Goal: Task Accomplishment & Management: Use online tool/utility

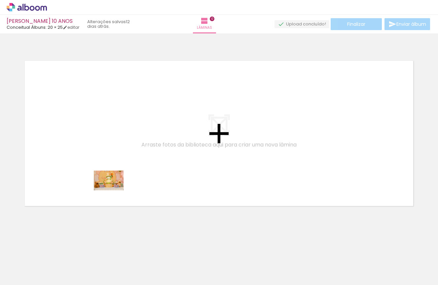
drag, startPoint x: 72, startPoint y: 265, endPoint x: 114, endPoint y: 190, distance: 85.4
click at [114, 190] on quentale-workspace at bounding box center [219, 142] width 438 height 285
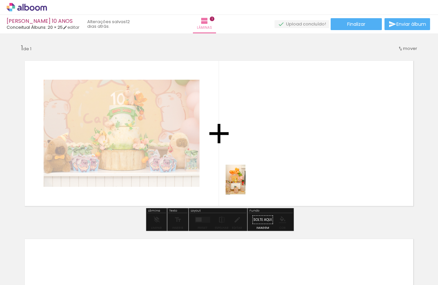
drag, startPoint x: 108, startPoint y: 271, endPoint x: 246, endPoint y: 184, distance: 162.4
click at [246, 184] on quentale-workspace at bounding box center [219, 142] width 438 height 285
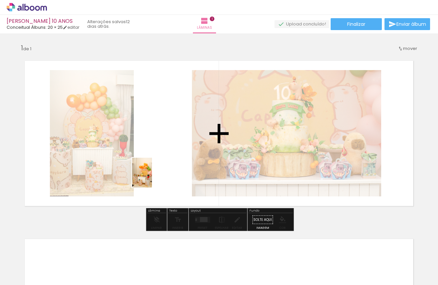
drag, startPoint x: 140, startPoint y: 261, endPoint x: 152, endPoint y: 177, distance: 84.5
click at [152, 177] on quentale-workspace at bounding box center [219, 142] width 438 height 285
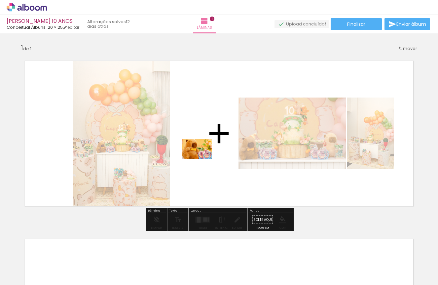
drag, startPoint x: 175, startPoint y: 265, endPoint x: 202, endPoint y: 159, distance: 109.4
click at [202, 159] on quentale-workspace at bounding box center [219, 142] width 438 height 285
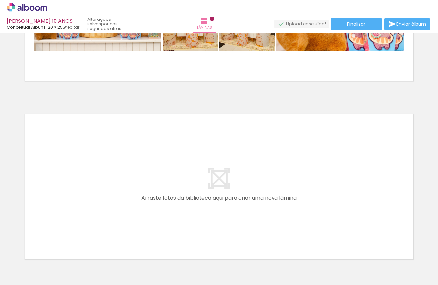
scroll to position [0, 1532]
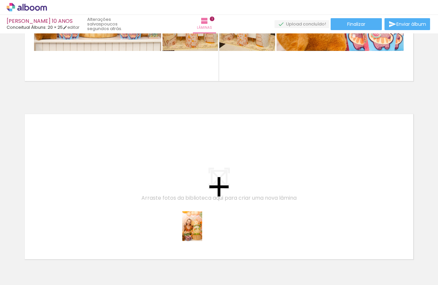
drag, startPoint x: 202, startPoint y: 267, endPoint x: 202, endPoint y: 231, distance: 36.0
click at [202, 231] on quentale-workspace at bounding box center [219, 142] width 438 height 285
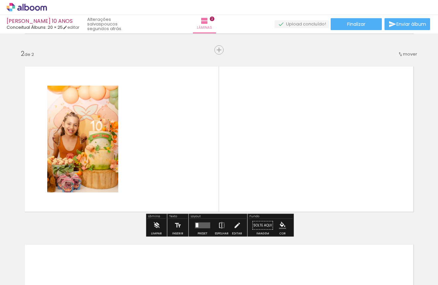
scroll to position [173, 0]
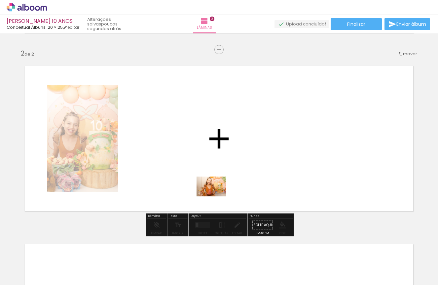
drag, startPoint x: 234, startPoint y: 267, endPoint x: 216, endPoint y: 196, distance: 73.2
click at [216, 196] on quentale-workspace at bounding box center [219, 142] width 438 height 285
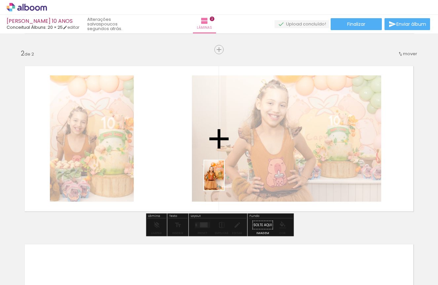
drag, startPoint x: 279, startPoint y: 266, endPoint x: 224, endPoint y: 180, distance: 101.5
click at [224, 180] on quentale-workspace at bounding box center [219, 142] width 438 height 285
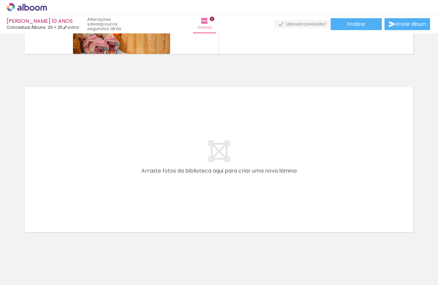
scroll to position [0, 410]
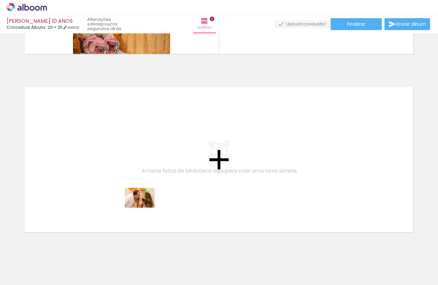
drag, startPoint x: 143, startPoint y: 267, endPoint x: 145, endPoint y: 208, distance: 59.8
click at [145, 208] on quentale-workspace at bounding box center [219, 142] width 438 height 285
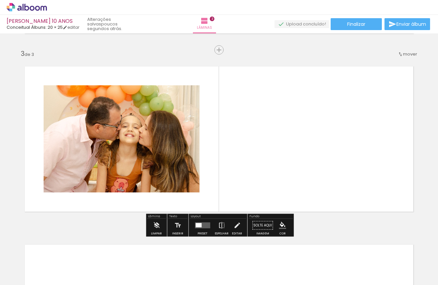
scroll to position [351, 0]
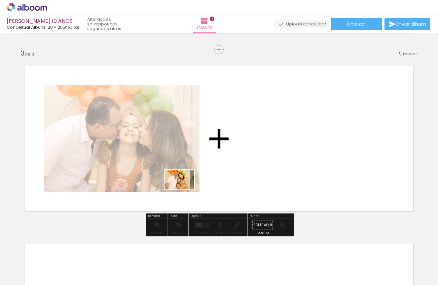
drag, startPoint x: 181, startPoint y: 266, endPoint x: 184, endPoint y: 189, distance: 76.4
click at [184, 189] on quentale-workspace at bounding box center [219, 142] width 438 height 285
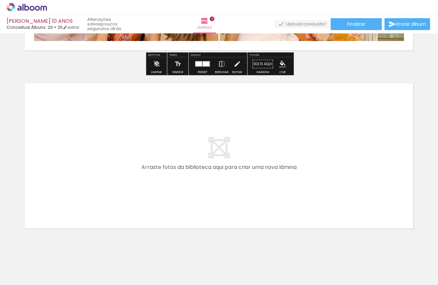
scroll to position [528, 0]
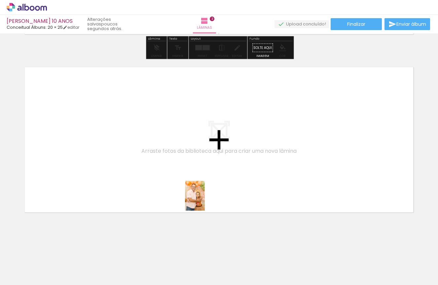
drag, startPoint x: 207, startPoint y: 263, endPoint x: 205, endPoint y: 198, distance: 65.8
click at [205, 198] on quentale-workspace at bounding box center [219, 142] width 438 height 285
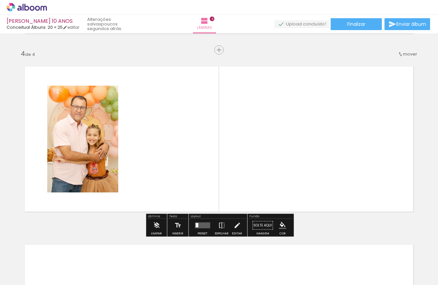
scroll to position [529, 0]
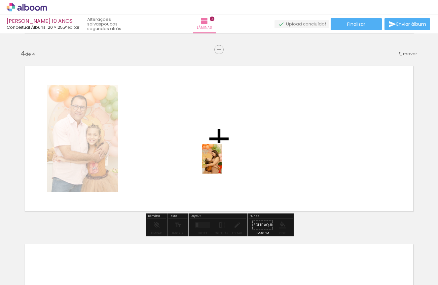
drag, startPoint x: 254, startPoint y: 265, endPoint x: 222, endPoint y: 164, distance: 106.3
click at [222, 164] on quentale-workspace at bounding box center [219, 142] width 438 height 285
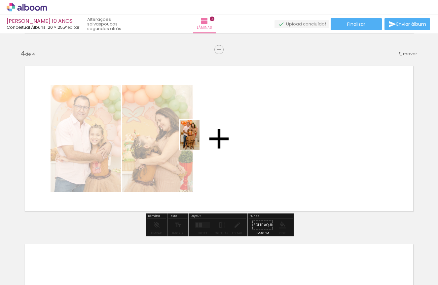
drag, startPoint x: 105, startPoint y: 258, endPoint x: 200, endPoint y: 140, distance: 151.2
click at [200, 140] on quentale-workspace at bounding box center [219, 142] width 438 height 285
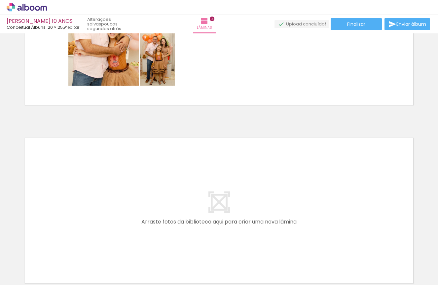
scroll to position [0, 0]
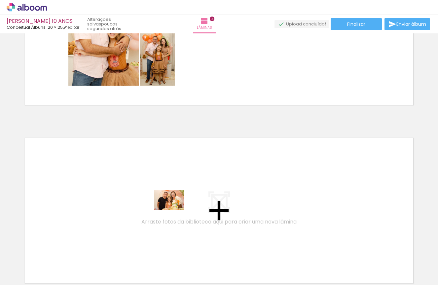
drag, startPoint x: 161, startPoint y: 262, endPoint x: 174, endPoint y: 210, distance: 54.1
click at [174, 210] on quentale-workspace at bounding box center [219, 142] width 438 height 285
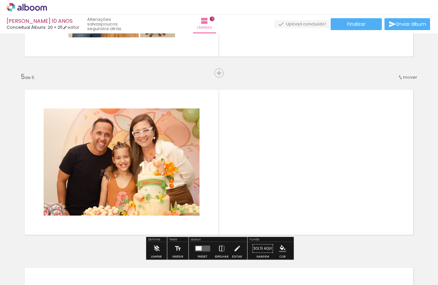
scroll to position [707, 0]
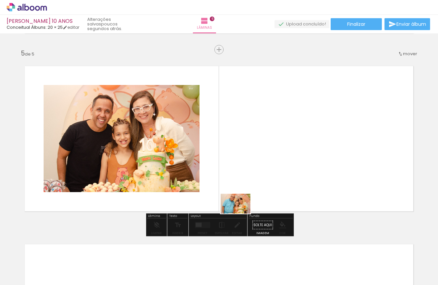
drag, startPoint x: 196, startPoint y: 268, endPoint x: 241, endPoint y: 213, distance: 70.9
click at [241, 213] on quentale-workspace at bounding box center [219, 142] width 438 height 285
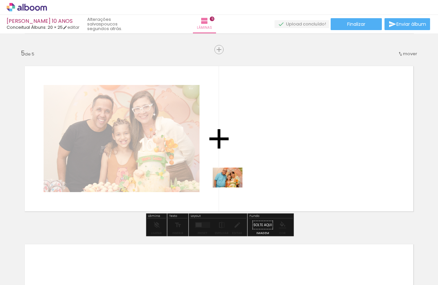
drag, startPoint x: 200, startPoint y: 264, endPoint x: 234, endPoint y: 183, distance: 87.0
click at [234, 183] on quentale-workspace at bounding box center [219, 142] width 438 height 285
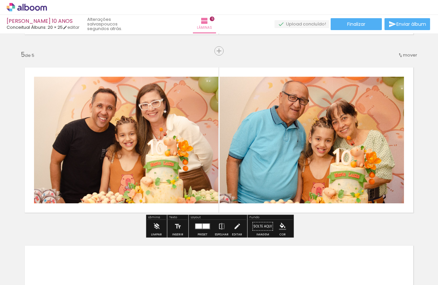
scroll to position [0, 0]
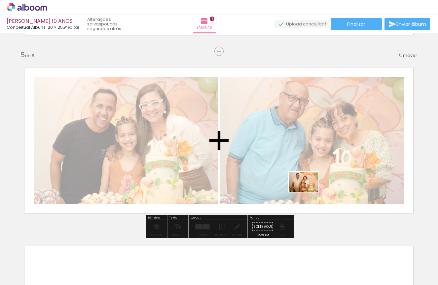
drag, startPoint x: 348, startPoint y: 266, endPoint x: 309, endPoint y: 192, distance: 84.1
click at [309, 192] on quentale-workspace at bounding box center [219, 142] width 438 height 285
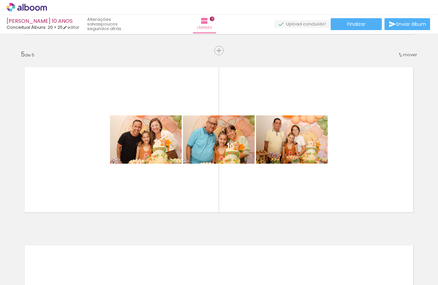
scroll to position [0, 1832]
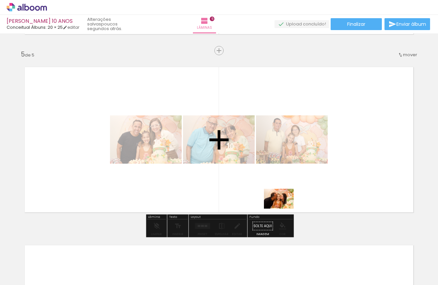
drag, startPoint x: 273, startPoint y: 268, endPoint x: 284, endPoint y: 209, distance: 60.9
click at [284, 209] on quentale-workspace at bounding box center [219, 142] width 438 height 285
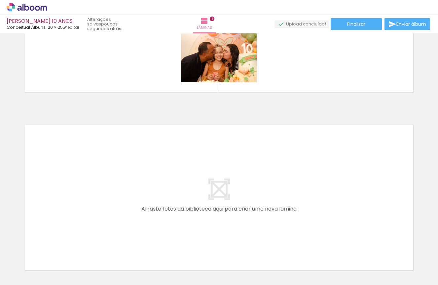
scroll to position [0, 0]
drag, startPoint x: 223, startPoint y: 268, endPoint x: 218, endPoint y: 206, distance: 62.0
click at [218, 206] on quentale-workspace at bounding box center [219, 142] width 438 height 285
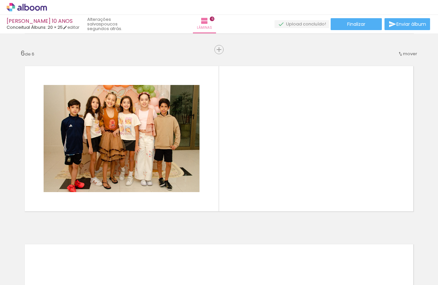
scroll to position [0, 608]
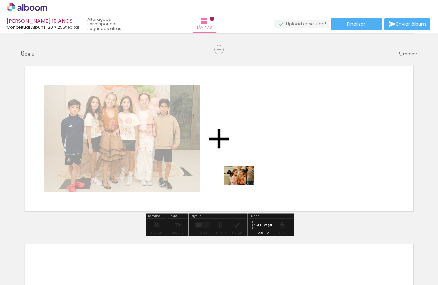
drag, startPoint x: 159, startPoint y: 265, endPoint x: 244, endPoint y: 185, distance: 116.4
click at [244, 185] on quentale-workspace at bounding box center [219, 142] width 438 height 285
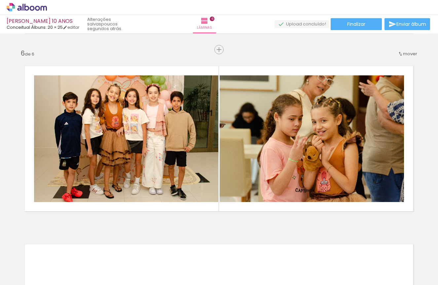
scroll to position [0, 1832]
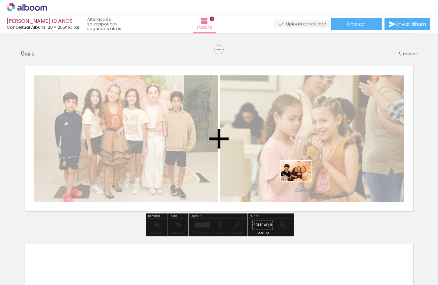
drag, startPoint x: 309, startPoint y: 263, endPoint x: 301, endPoint y: 181, distance: 82.4
click at [301, 181] on quentale-workspace at bounding box center [219, 142] width 438 height 285
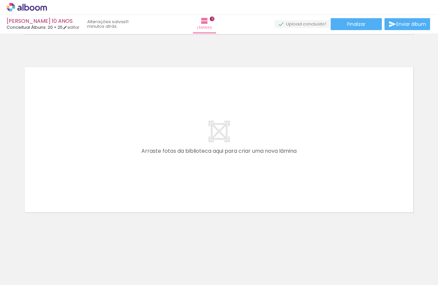
scroll to position [0, 55]
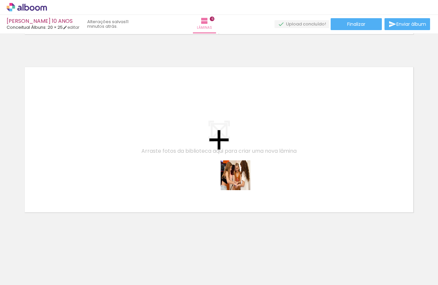
drag, startPoint x: 268, startPoint y: 260, endPoint x: 239, endPoint y: 176, distance: 88.8
click at [239, 176] on quentale-workspace at bounding box center [219, 142] width 438 height 285
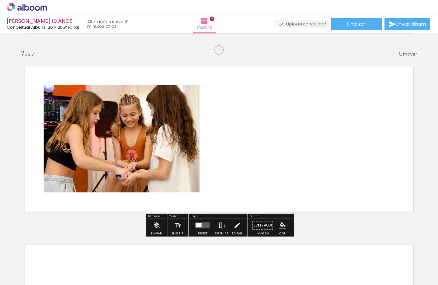
scroll to position [1063, 0]
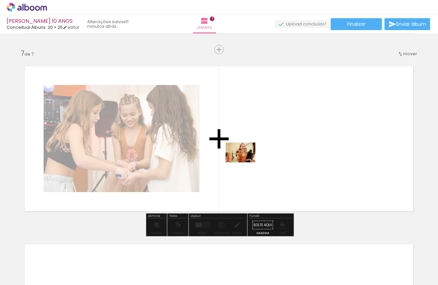
drag, startPoint x: 234, startPoint y: 262, endPoint x: 246, endPoint y: 161, distance: 101.8
click at [246, 161] on quentale-workspace at bounding box center [219, 142] width 438 height 285
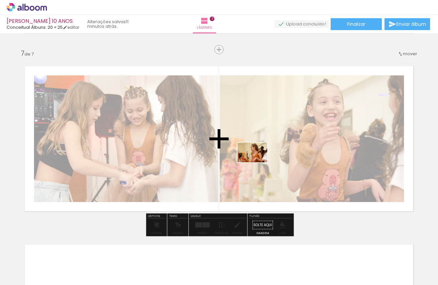
drag, startPoint x: 197, startPoint y: 264, endPoint x: 257, endPoint y: 162, distance: 118.8
click at [257, 162] on quentale-workspace at bounding box center [219, 142] width 438 height 285
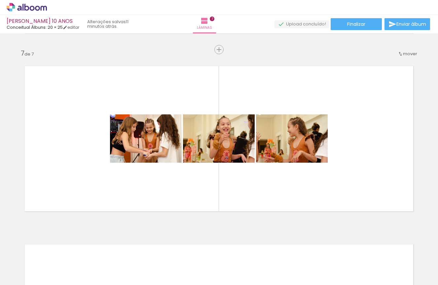
scroll to position [0, 64]
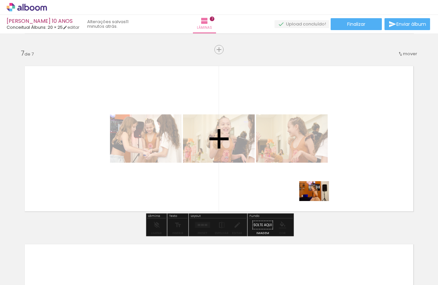
drag, startPoint x: 298, startPoint y: 264, endPoint x: 319, endPoint y: 201, distance: 66.4
click at [319, 201] on quentale-workspace at bounding box center [219, 142] width 438 height 285
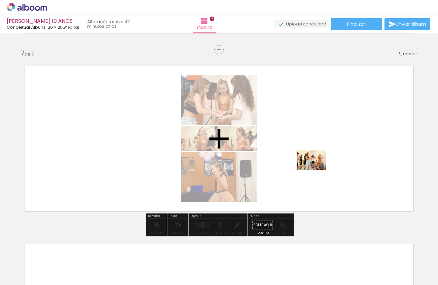
drag, startPoint x: 332, startPoint y: 267, endPoint x: 317, endPoint y: 170, distance: 98.4
click at [317, 170] on quentale-workspace at bounding box center [219, 142] width 438 height 285
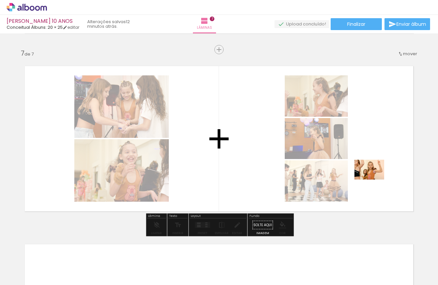
drag, startPoint x: 376, startPoint y: 269, endPoint x: 374, endPoint y: 179, distance: 89.6
click at [374, 179] on quentale-workspace at bounding box center [219, 142] width 438 height 285
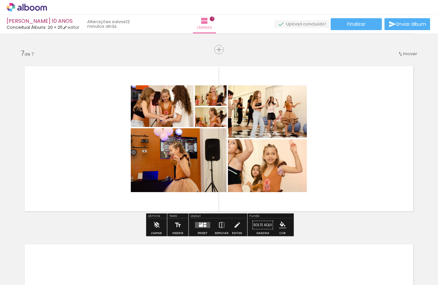
scroll to position [0, 154]
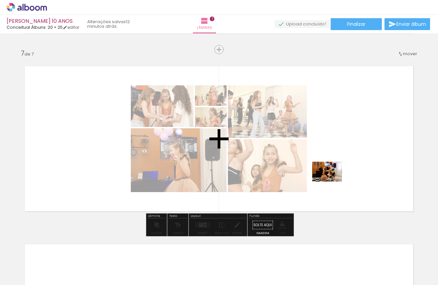
drag, startPoint x: 324, startPoint y: 266, endPoint x: 332, endPoint y: 181, distance: 84.7
click at [332, 181] on quentale-workspace at bounding box center [219, 142] width 438 height 285
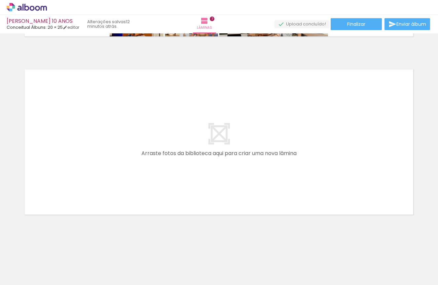
scroll to position [0, 388]
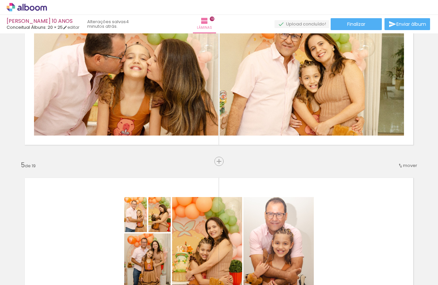
scroll to position [567, 0]
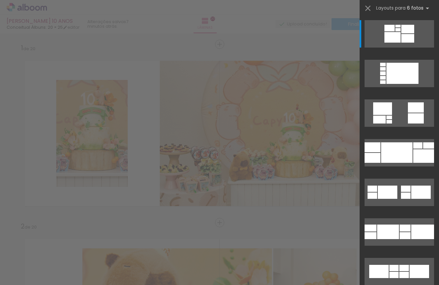
scroll to position [0, 1715]
